Goal: Navigation & Orientation: Find specific page/section

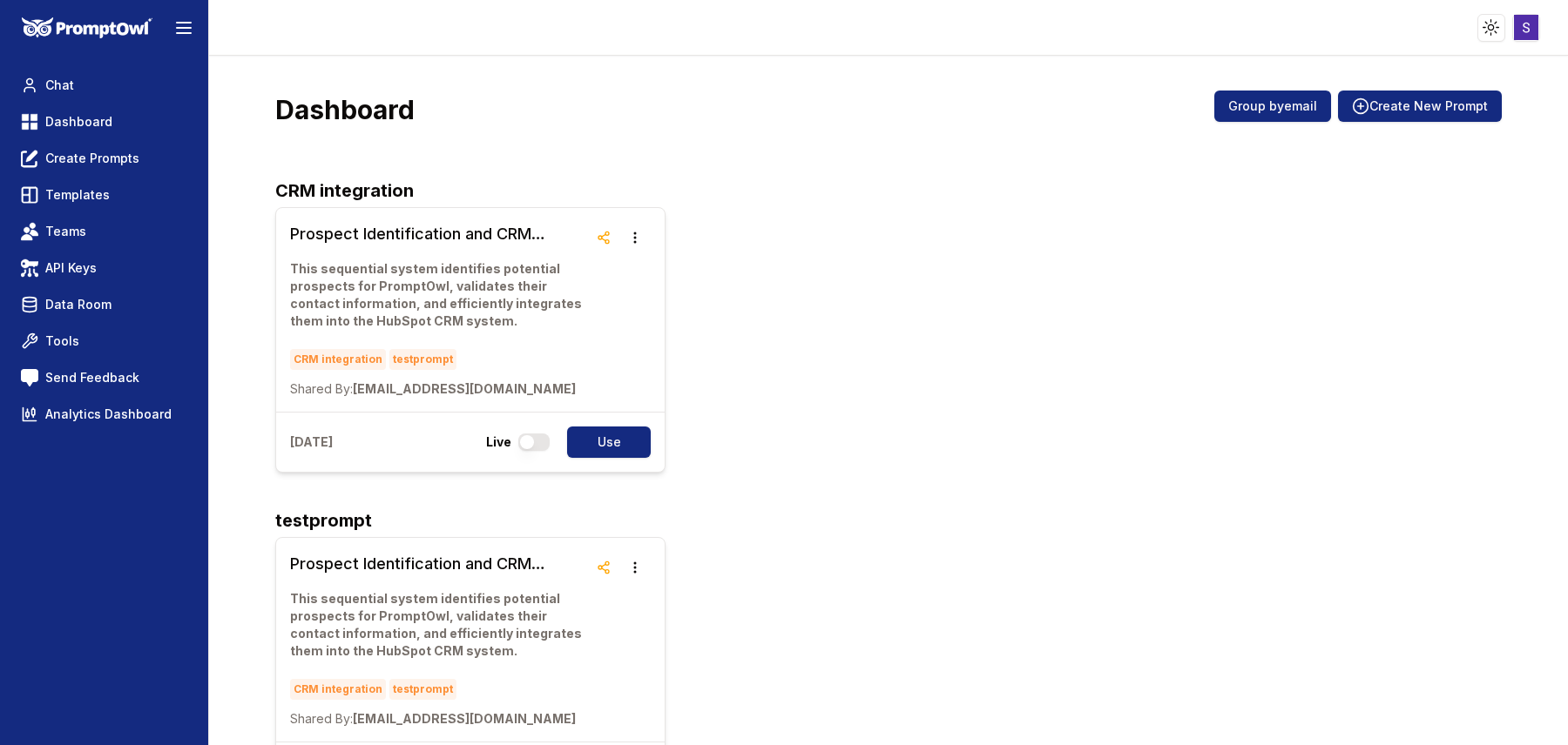
click at [851, 260] on div "Prospect Identification and CRM Integration Workflow This sequential system ide…" at bounding box center [889, 339] width 1226 height 265
click at [112, 417] on span "Analytics Dashboard" at bounding box center [108, 414] width 127 height 17
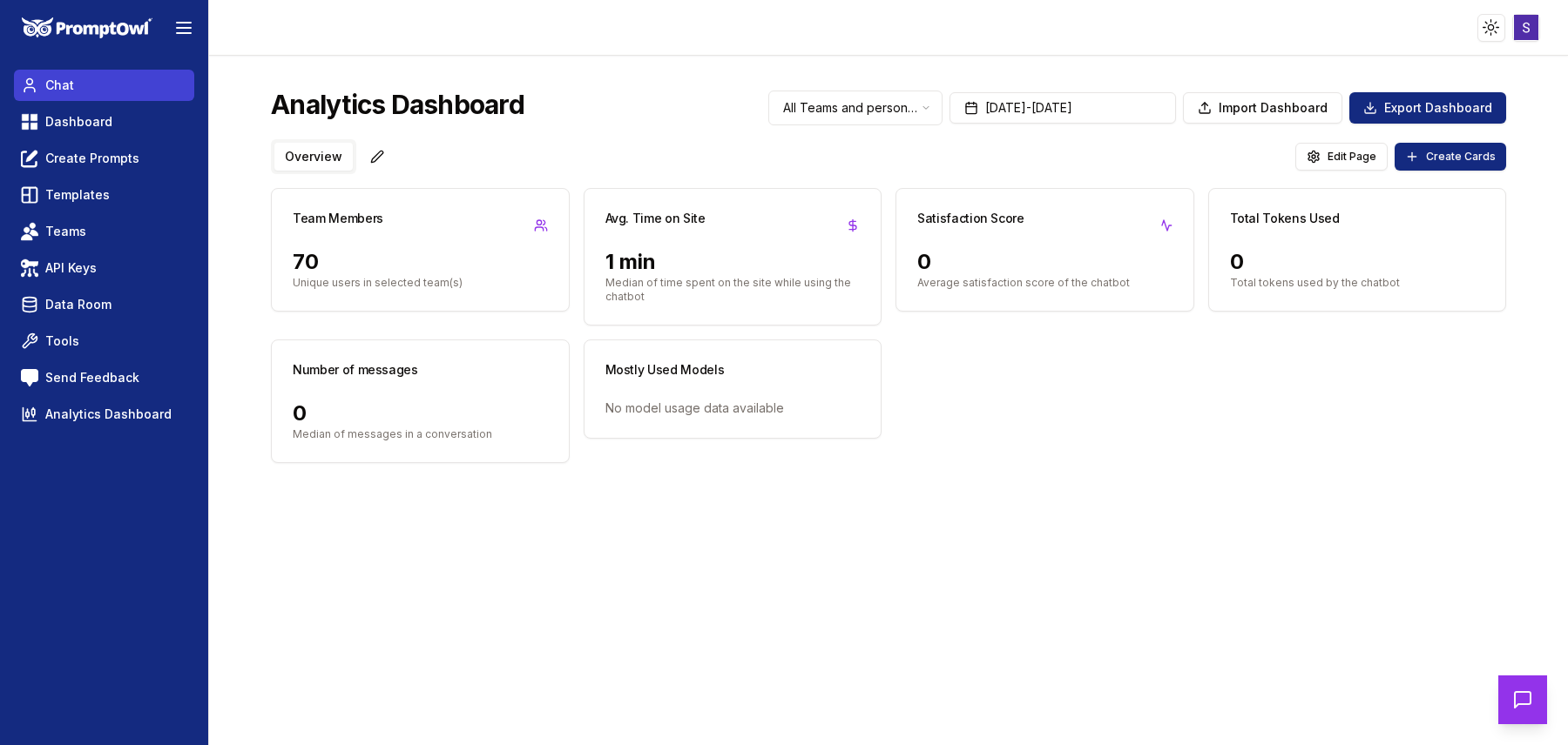
click at [80, 97] on link "Chat" at bounding box center [104, 85] width 180 height 31
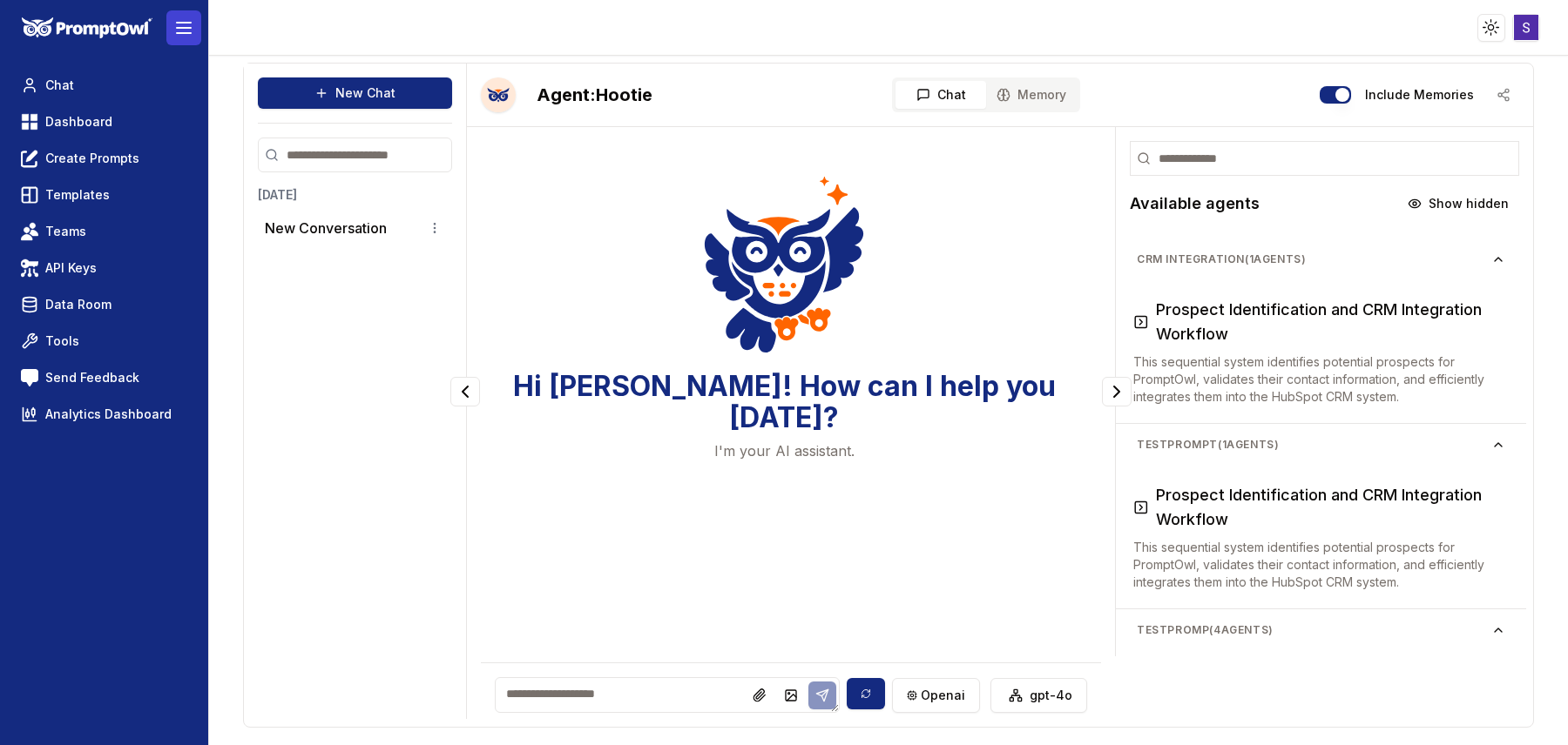
click at [188, 28] on line at bounding box center [184, 28] width 14 height 0
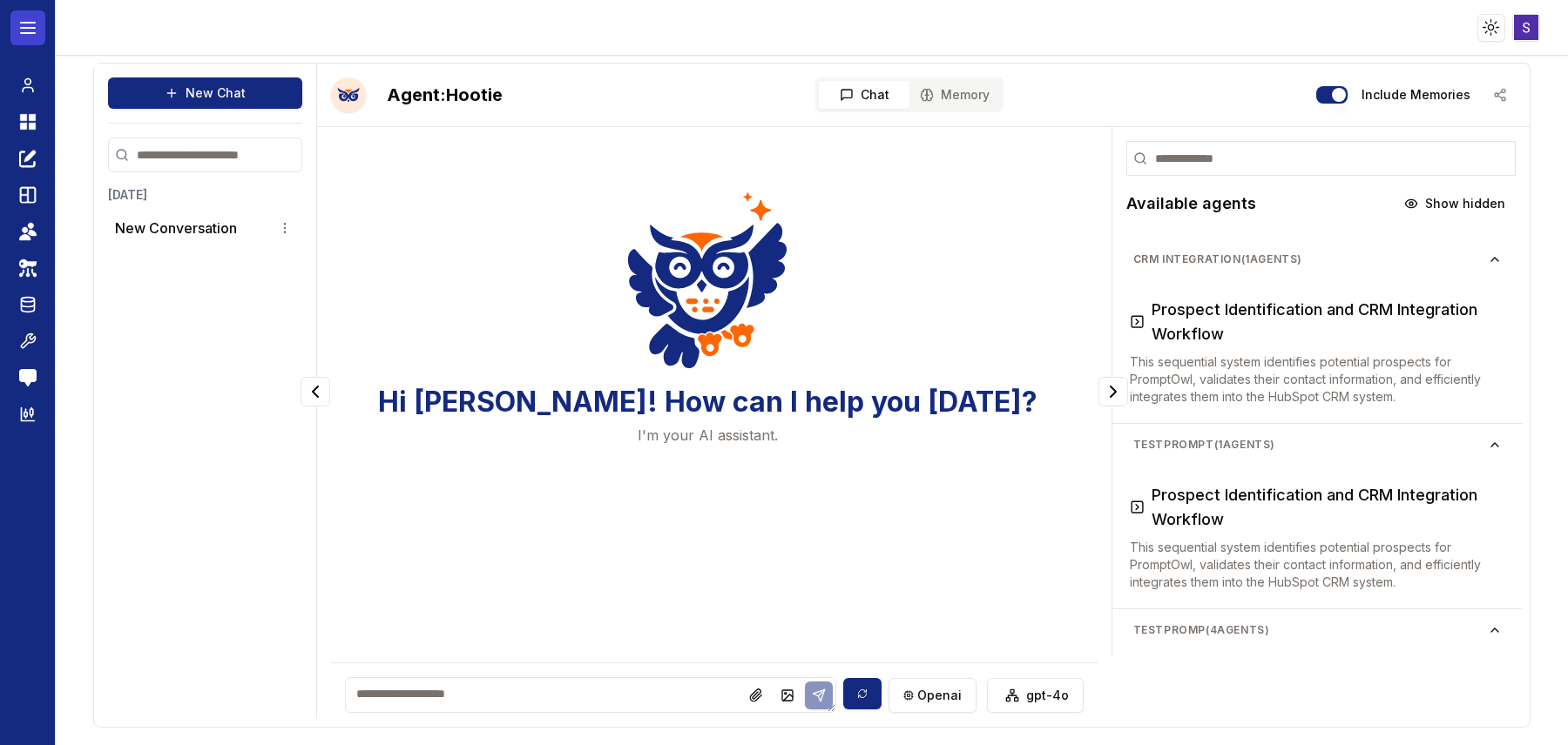
click at [28, 33] on line at bounding box center [28, 33] width 14 height 0
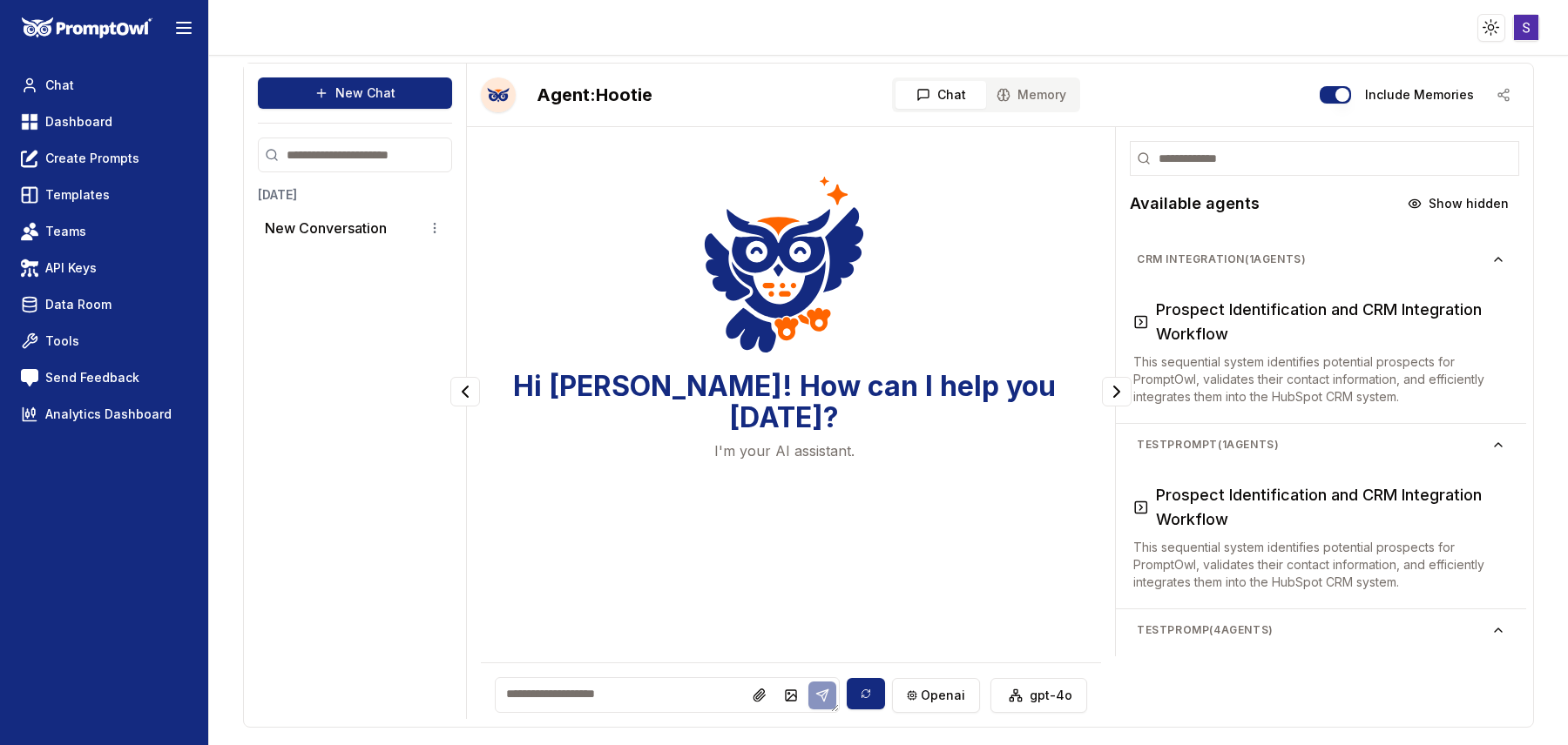
click at [1524, 29] on html "Toggle theme Toggle user menu Chat Dashboard Create Prompts Templates Teams API…" at bounding box center [784, 372] width 1568 height 745
click at [1462, 117] on link "Account" at bounding box center [1474, 118] width 251 height 28
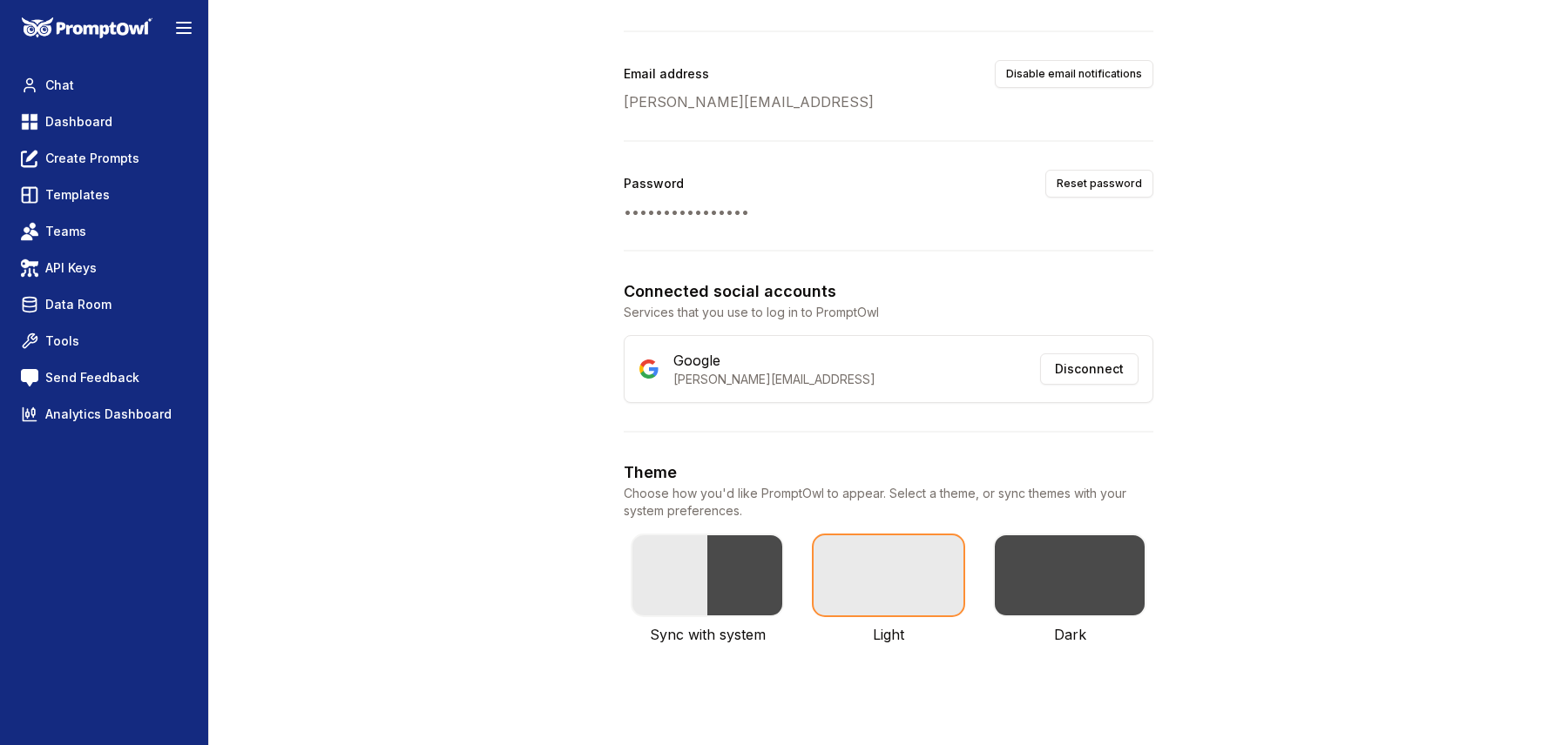
scroll to position [164, 0]
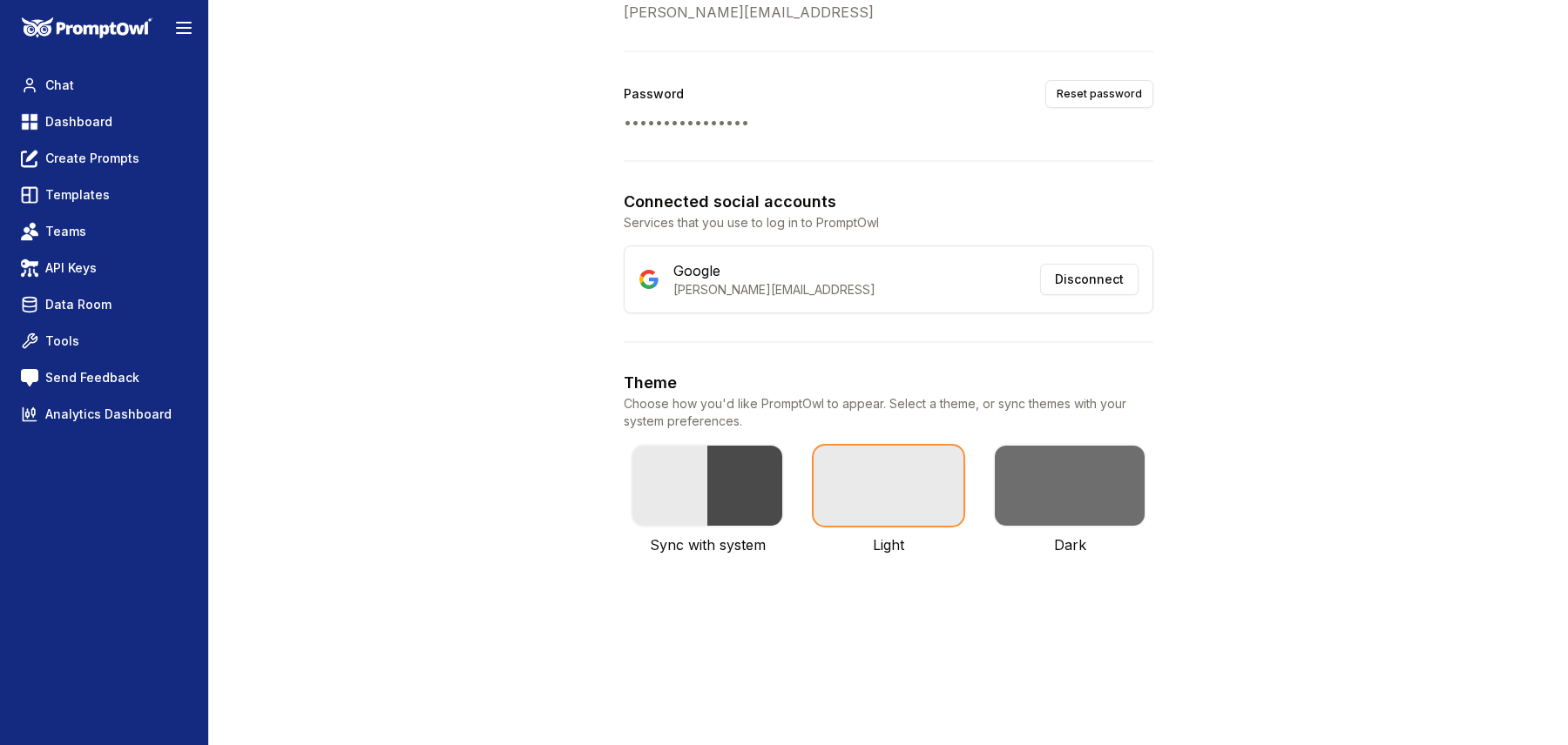
click at [1049, 470] on label at bounding box center [1070, 485] width 153 height 83
click at [1063, 733] on button "button" at bounding box center [1070, 739] width 14 height 14
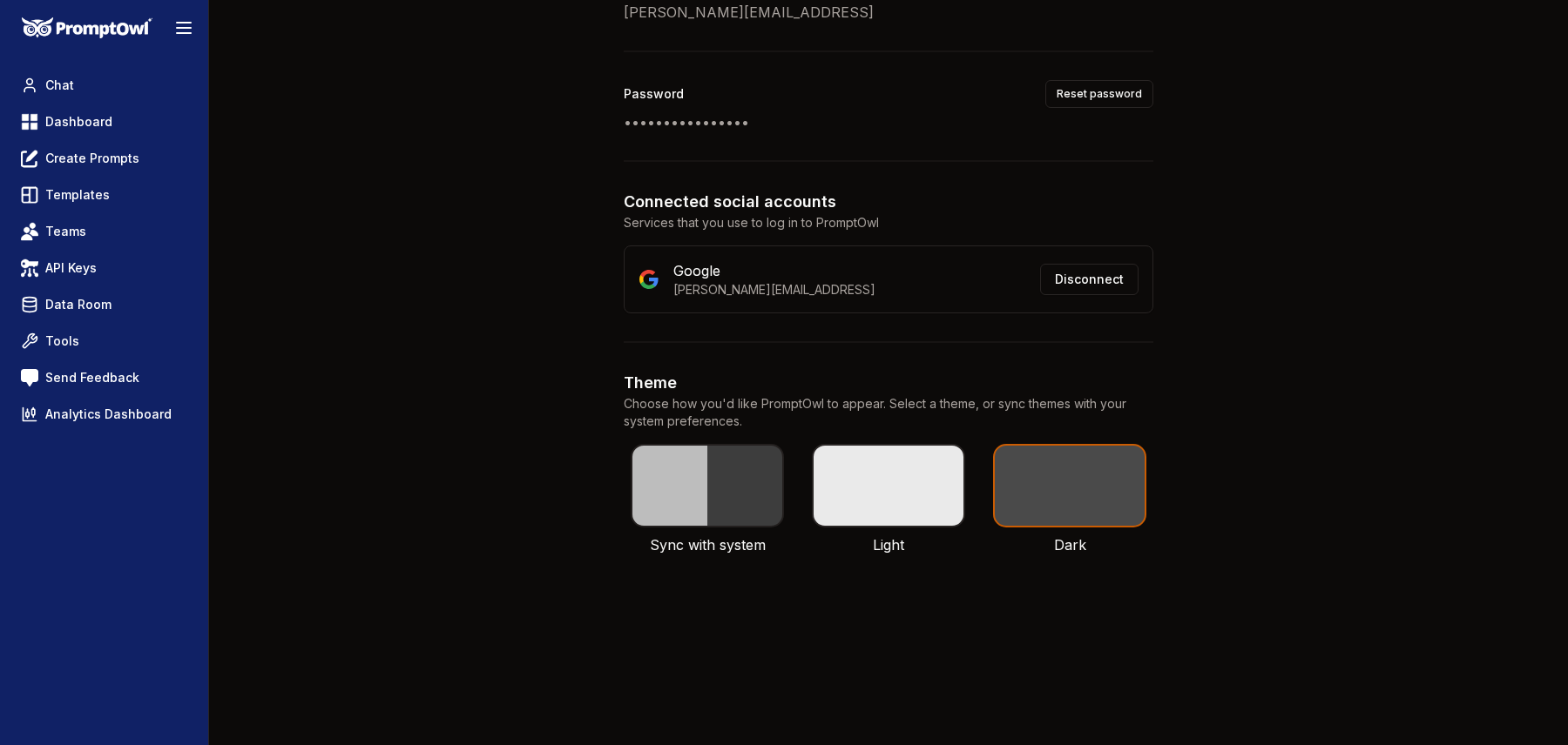
click at [710, 503] on label at bounding box center [707, 485] width 153 height 83
click at [710, 733] on button "button" at bounding box center [707, 739] width 14 height 14
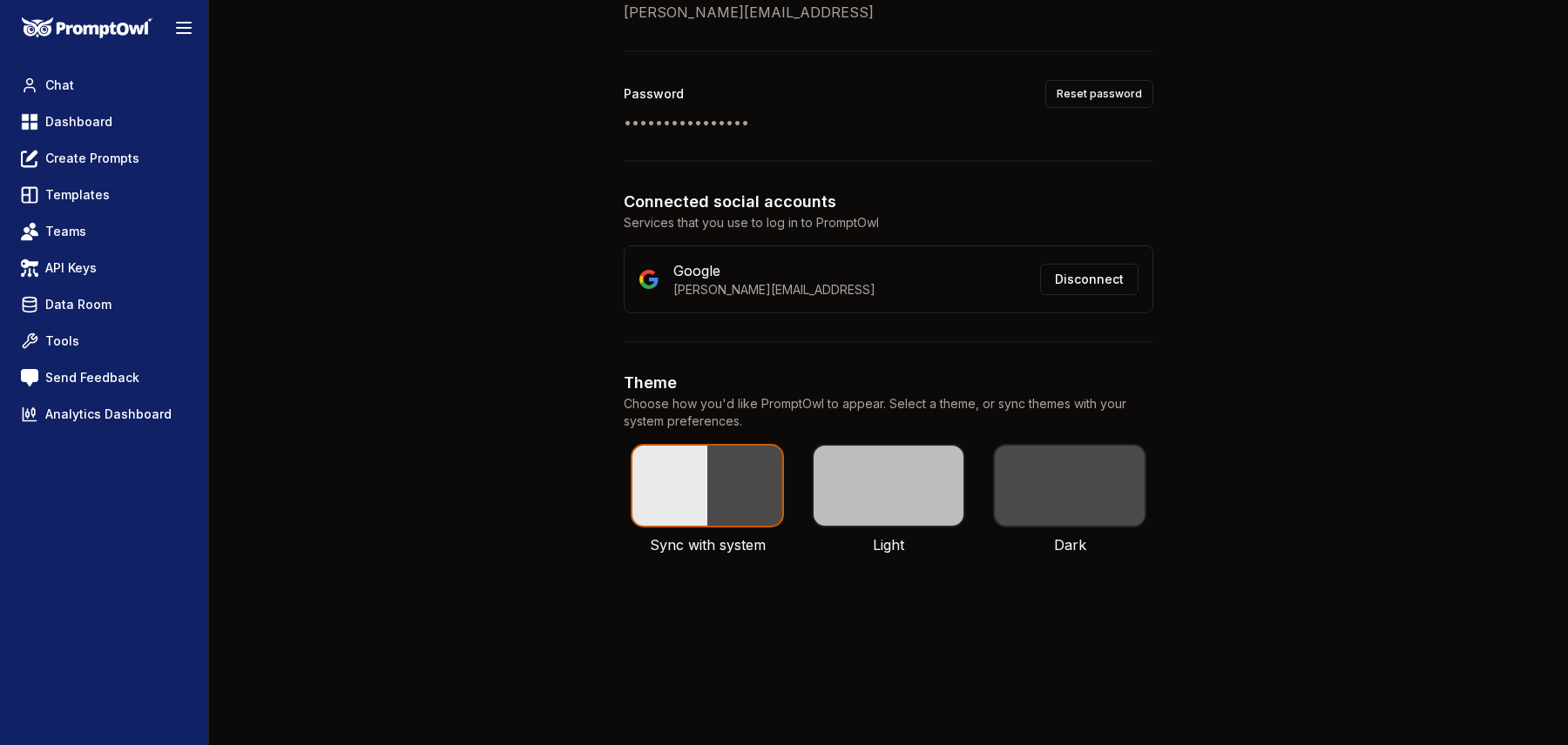
click at [895, 487] on label at bounding box center [889, 485] width 153 height 83
click at [895, 733] on button "button" at bounding box center [888, 739] width 14 height 14
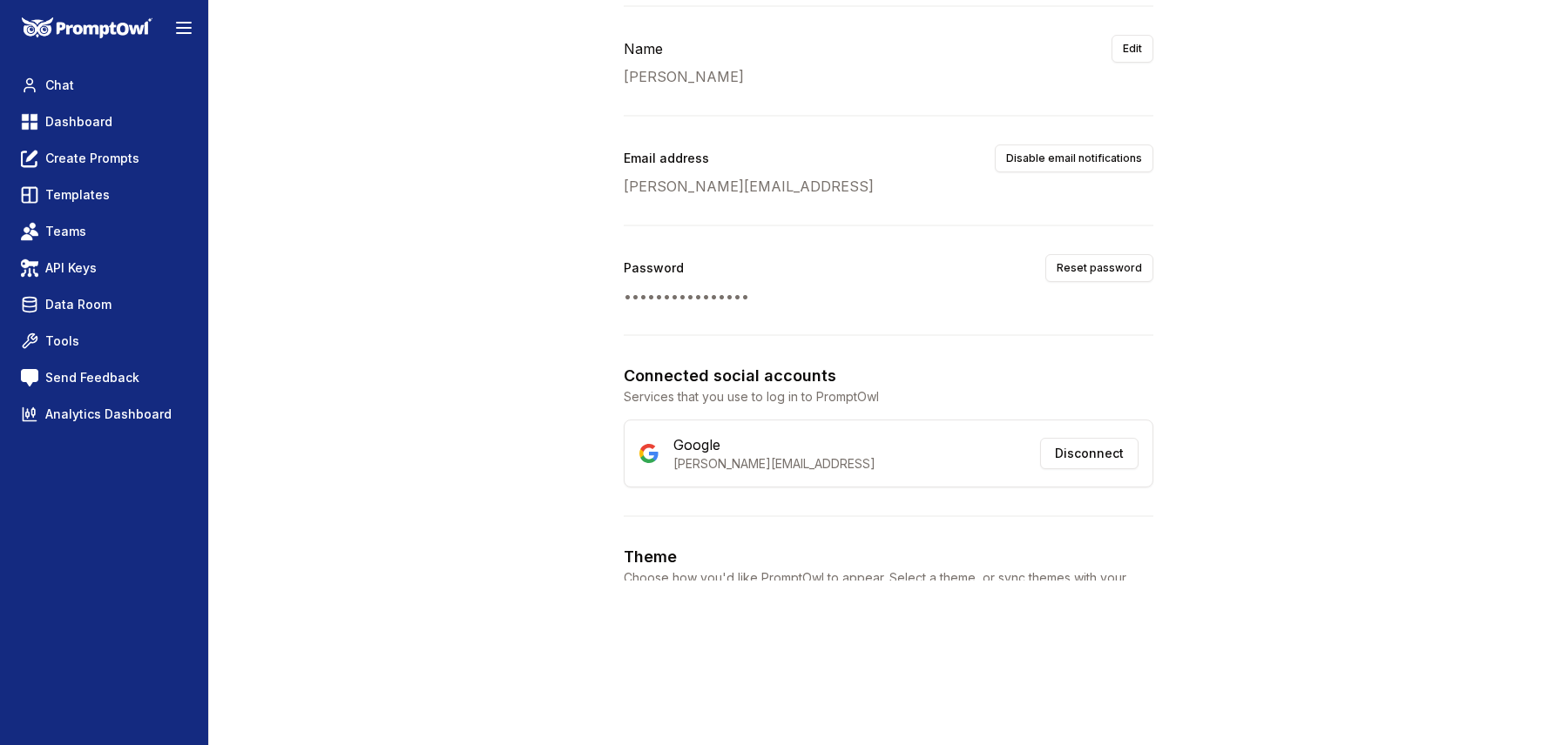
scroll to position [0, 0]
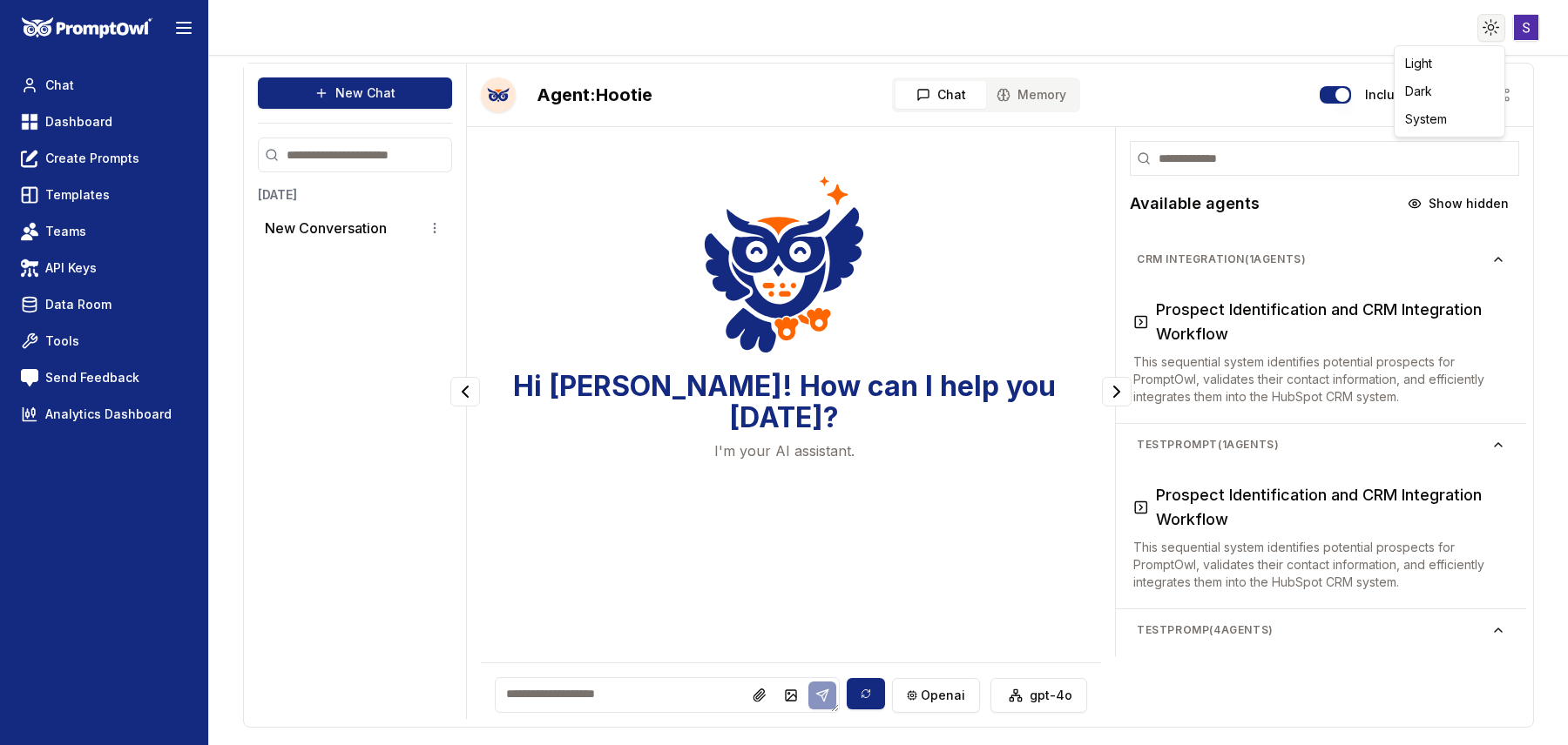
click at [1494, 35] on html "Toggle theme Toggle user menu Chat Dashboard Create Prompts Templates Teams API…" at bounding box center [784, 372] width 1568 height 745
click at [1441, 95] on div "Dark" at bounding box center [1450, 91] width 103 height 28
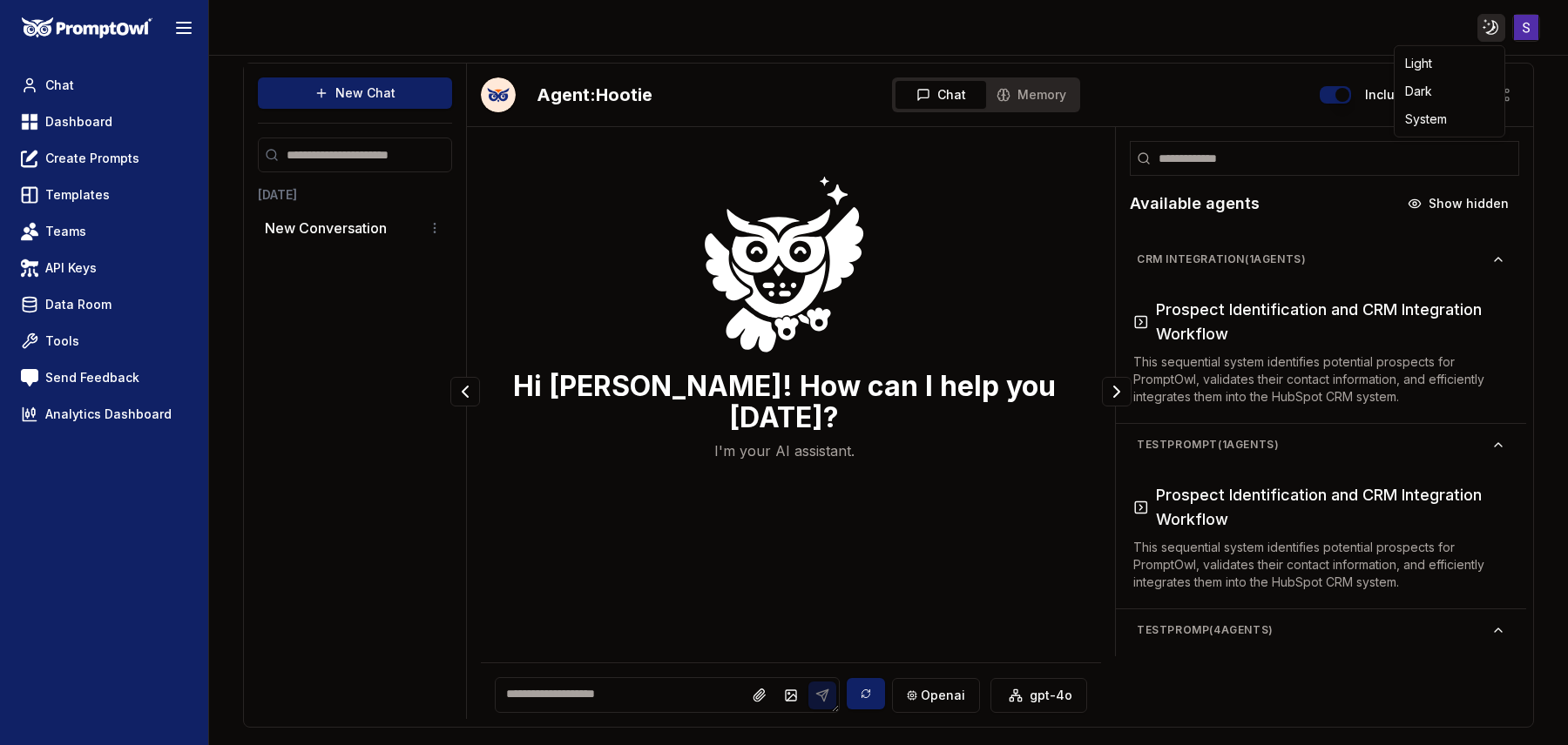
click at [1488, 28] on html "Toggle theme Toggle user menu Chat Dashboard Create Prompts Templates Teams API…" at bounding box center [784, 372] width 1568 height 745
click at [1441, 71] on div "Light" at bounding box center [1450, 63] width 103 height 28
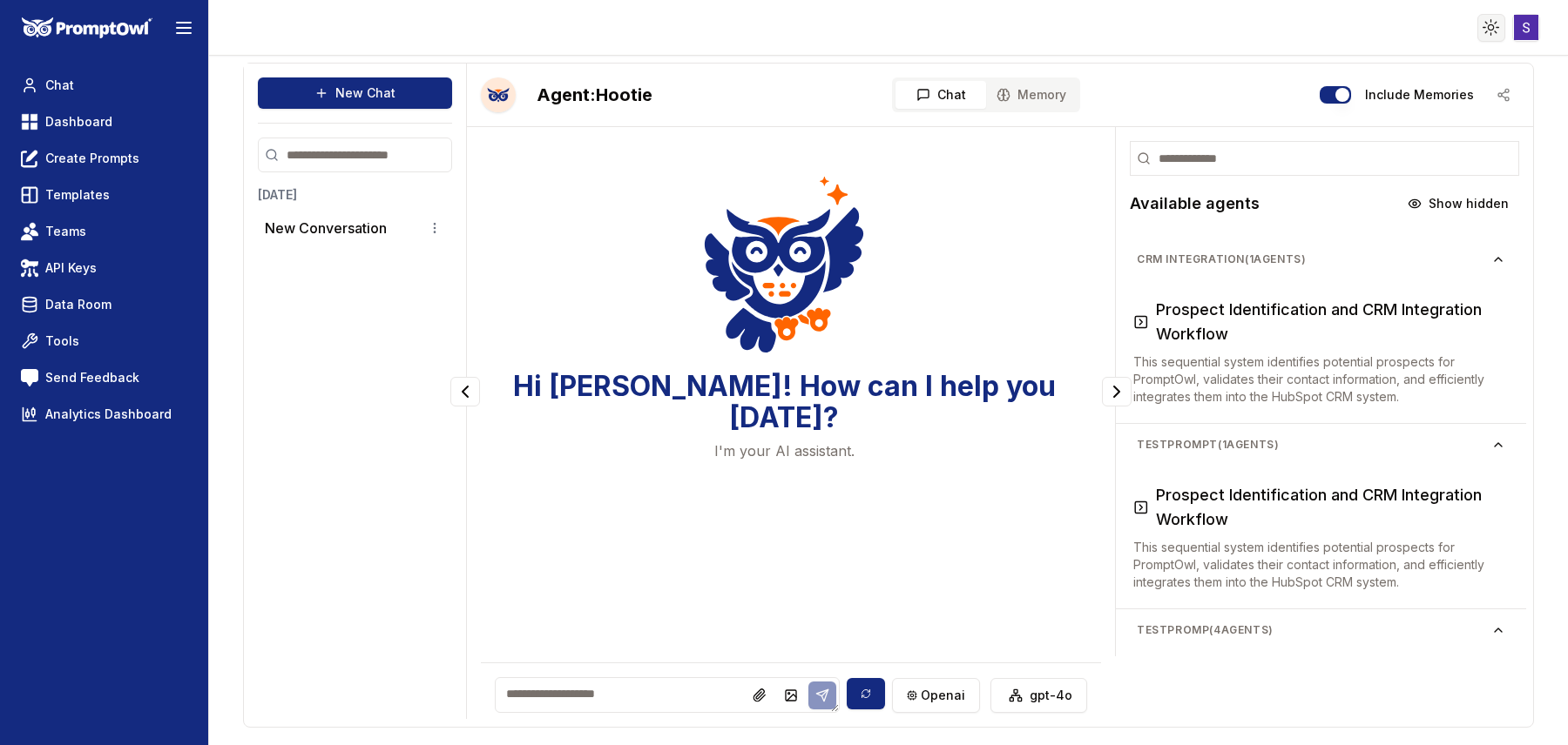
click at [1490, 32] on html "Toggle theme Toggle user menu Chat Dashboard Create Prompts Templates Teams API…" at bounding box center [784, 372] width 1568 height 745
click at [1459, 128] on div "System" at bounding box center [1450, 119] width 103 height 28
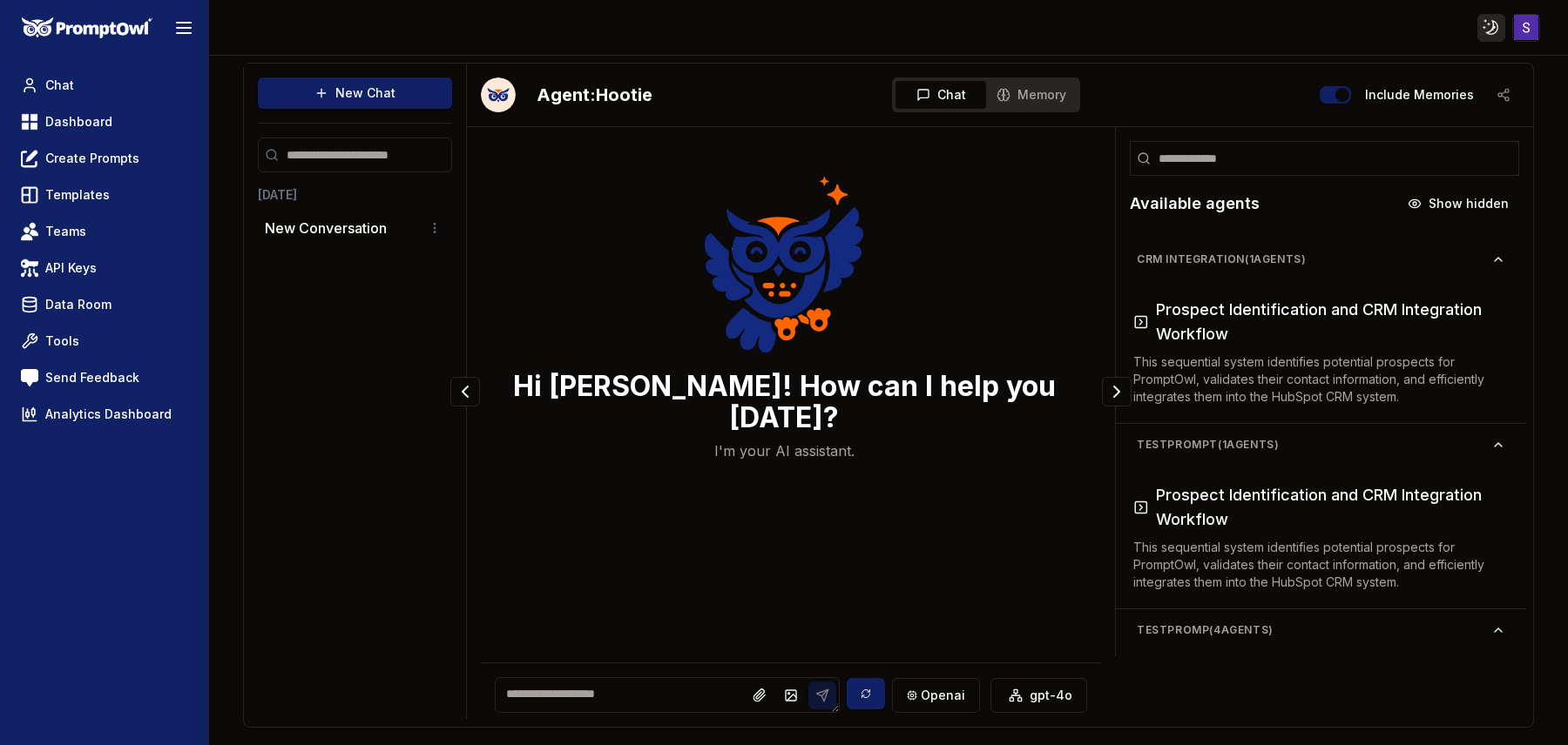
click at [1487, 28] on html "Toggle theme Toggle user menu Chat Dashboard Create Prompts Templates Teams API…" at bounding box center [784, 372] width 1568 height 745
click at [1458, 85] on div "Dark" at bounding box center [1450, 91] width 103 height 28
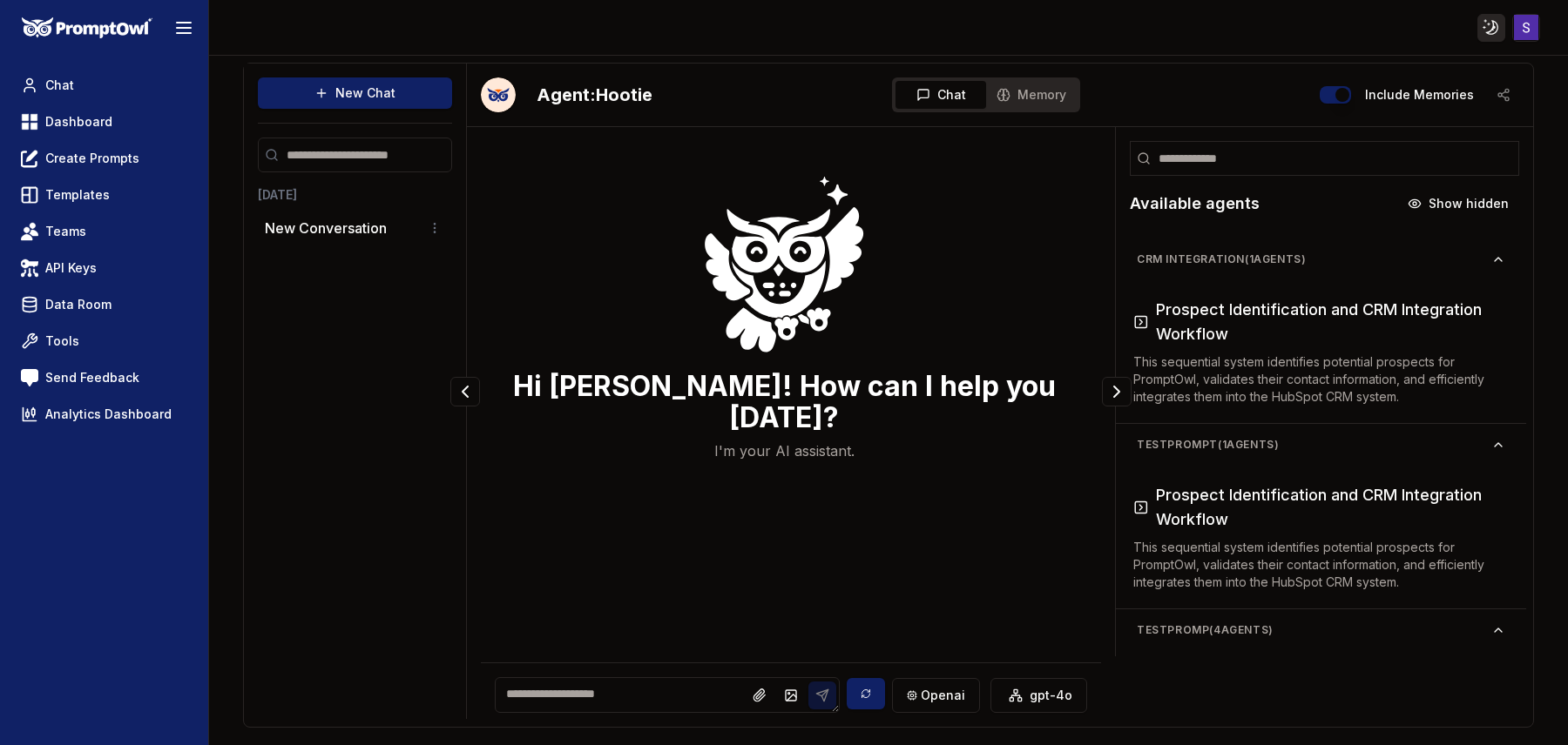
click at [1490, 29] on html "Toggle theme Toggle user menu Chat Dashboard Create Prompts Templates Teams API…" at bounding box center [784, 372] width 1568 height 745
click at [1455, 72] on div "Light" at bounding box center [1450, 63] width 103 height 28
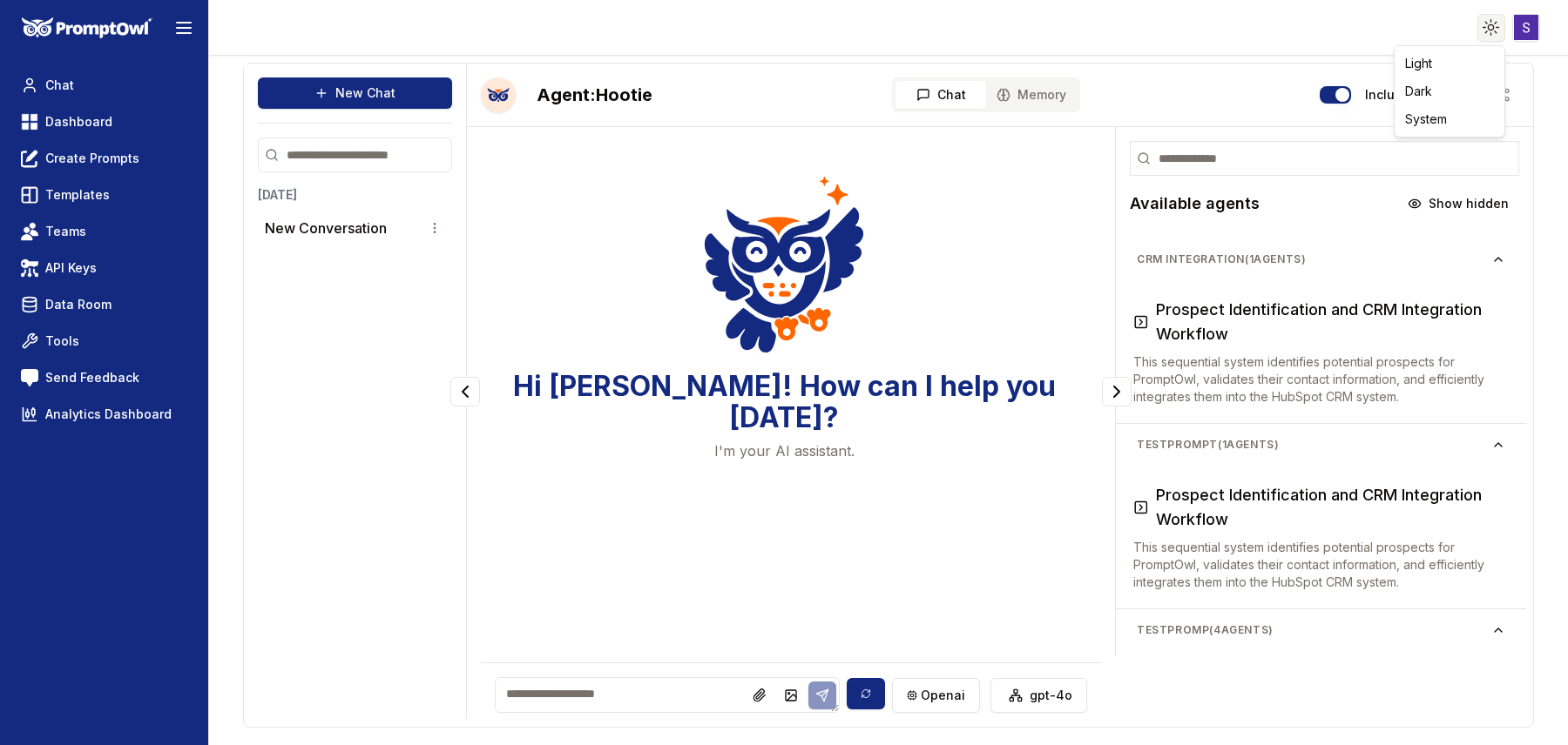
click at [1484, 36] on html "Toggle theme Toggle user menu Chat Dashboard Create Prompts Templates Teams API…" at bounding box center [784, 372] width 1568 height 745
click at [1476, 92] on div "Dark" at bounding box center [1450, 91] width 103 height 28
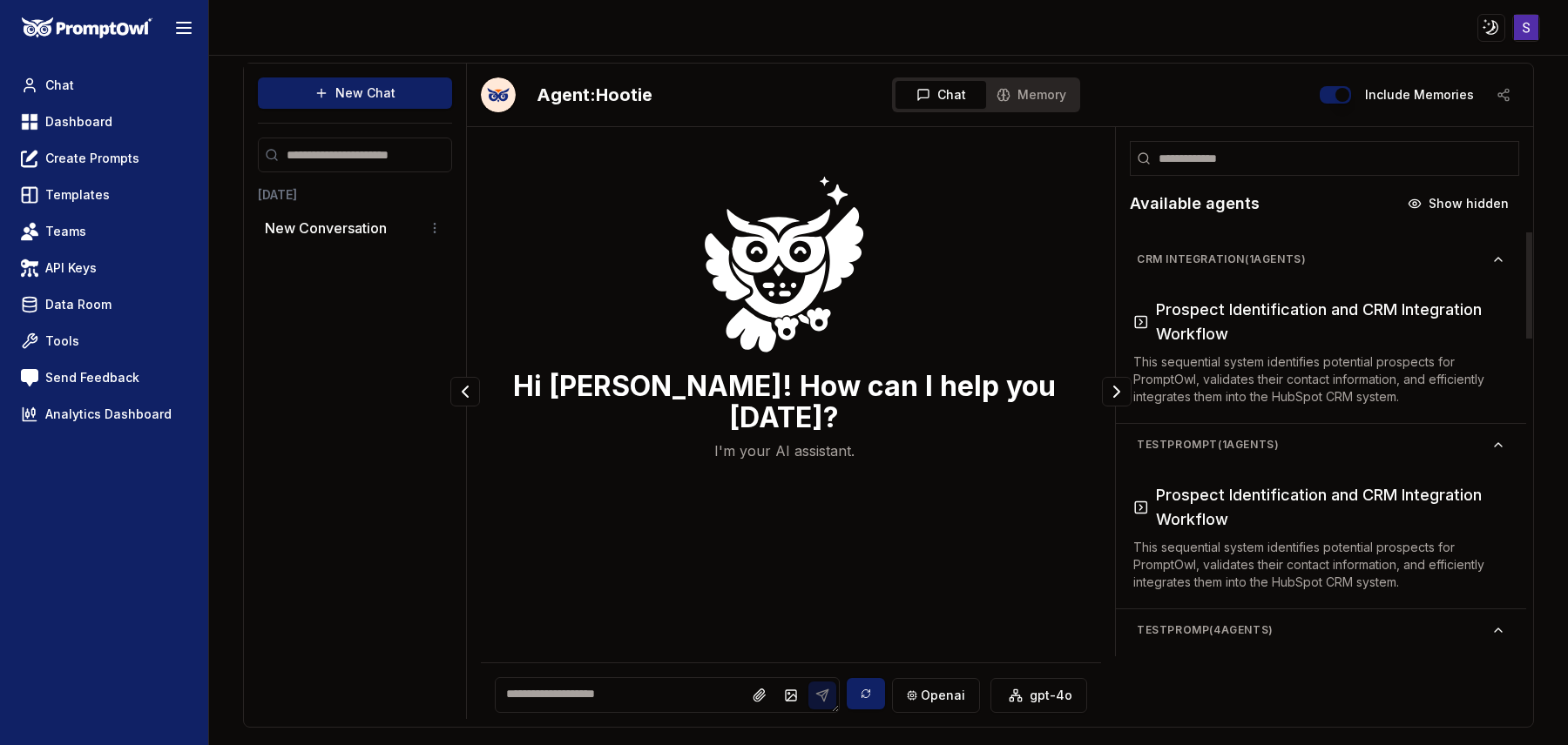
click at [1003, 376] on div "Hi [PERSON_NAME]! How can I help you [DATE]? I'm your AI assistant." at bounding box center [784, 328] width 607 height 372
click at [1487, 35] on html "Toggle theme Toggle user menu Chat Dashboard Create Prompts Templates Teams API…" at bounding box center [784, 372] width 1568 height 745
click at [1423, 65] on div "Light" at bounding box center [1450, 63] width 103 height 28
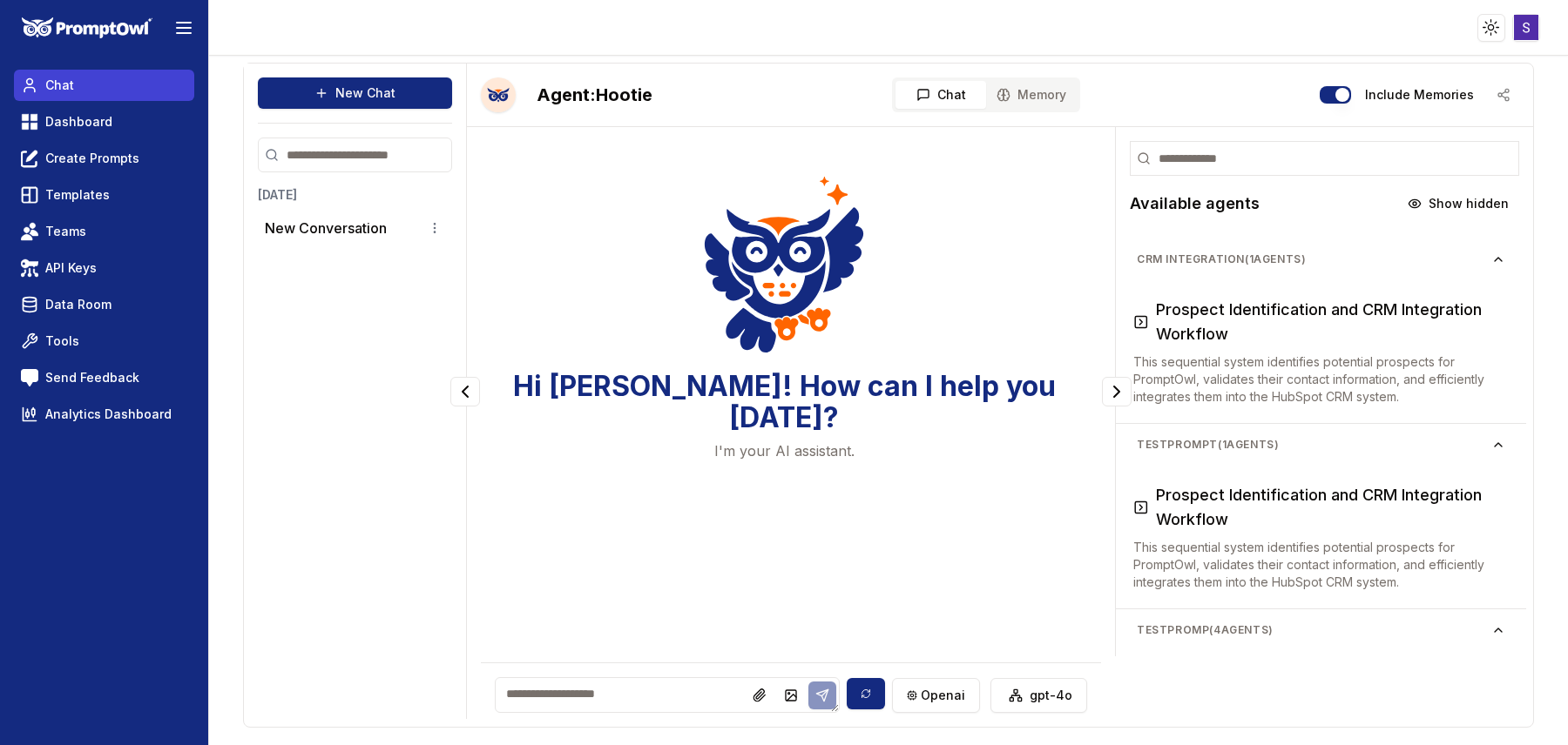
click at [89, 95] on link "Chat" at bounding box center [104, 85] width 180 height 31
click at [73, 94] on link "Chat" at bounding box center [104, 85] width 180 height 31
click at [77, 118] on span "Dashboard" at bounding box center [78, 121] width 67 height 17
